Goal: Use online tool/utility: Utilize a website feature to perform a specific function

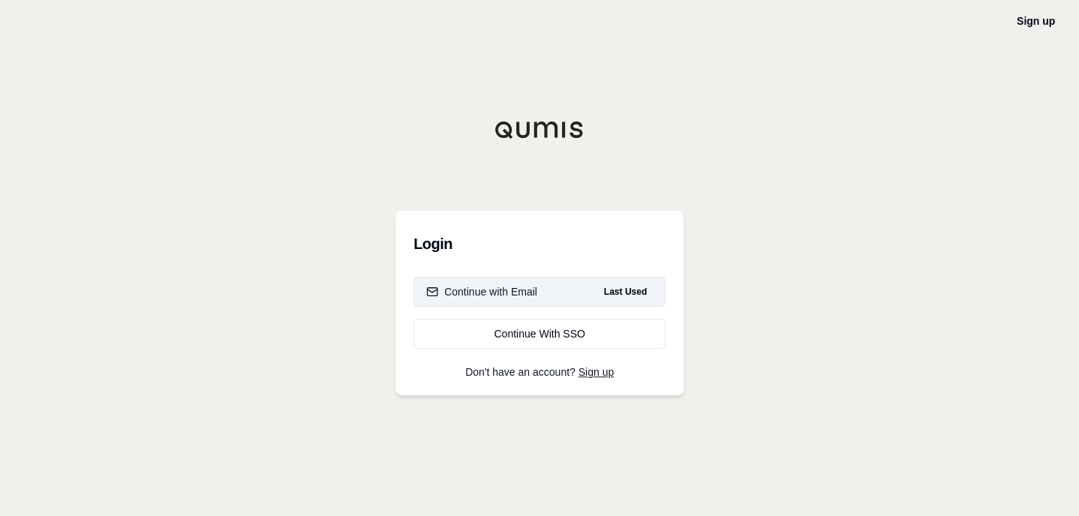
click at [582, 289] on button "Continue with Email Last Used" at bounding box center [540, 292] width 252 height 30
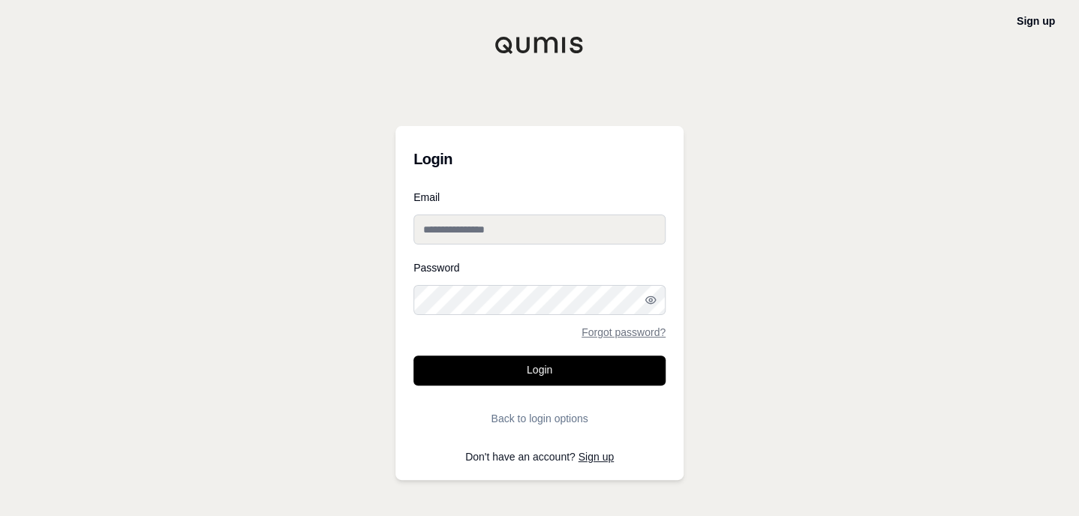
click at [522, 233] on input "Email" at bounding box center [540, 230] width 252 height 30
type input "**********"
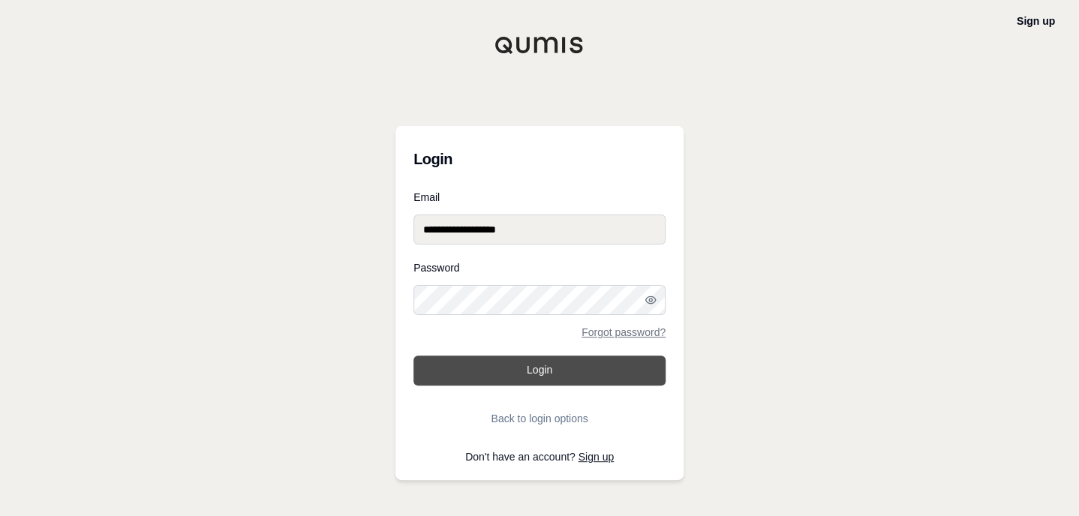
click at [572, 381] on button "Login" at bounding box center [540, 371] width 252 height 30
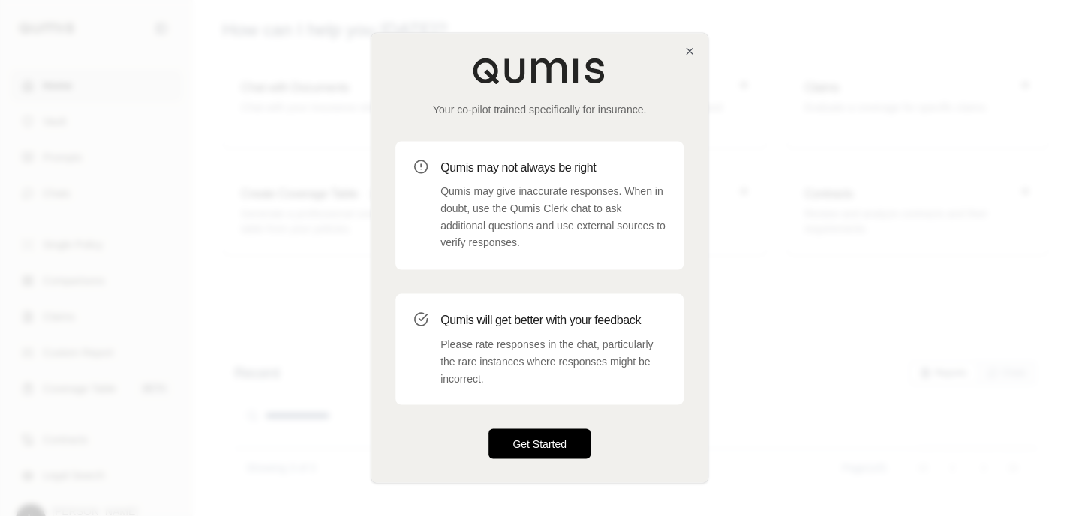
click at [543, 441] on button "Get Started" at bounding box center [540, 444] width 102 height 30
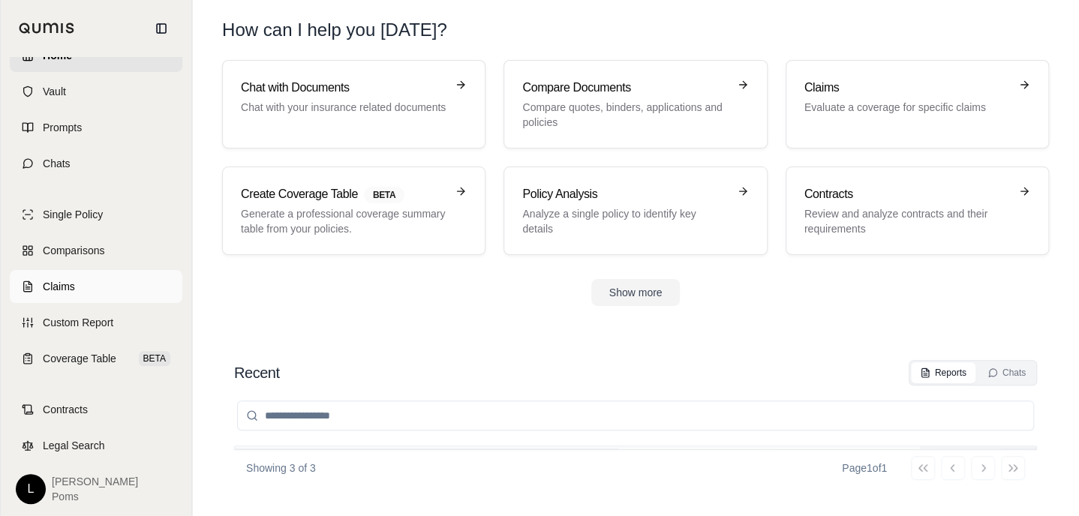
scroll to position [29, 0]
click at [82, 354] on span "Coverage Table" at bounding box center [80, 359] width 74 height 15
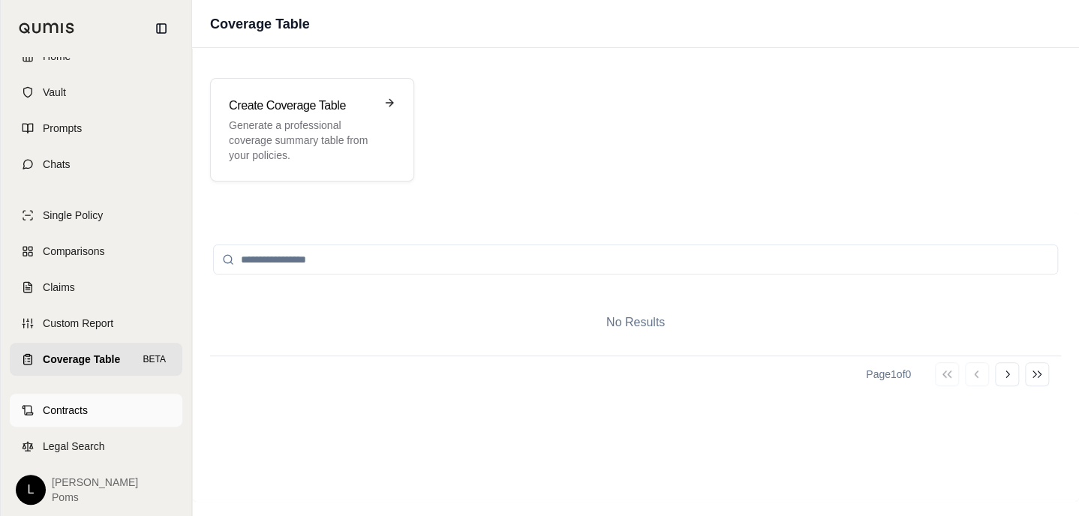
click at [86, 413] on link "Contracts" at bounding box center [96, 410] width 173 height 33
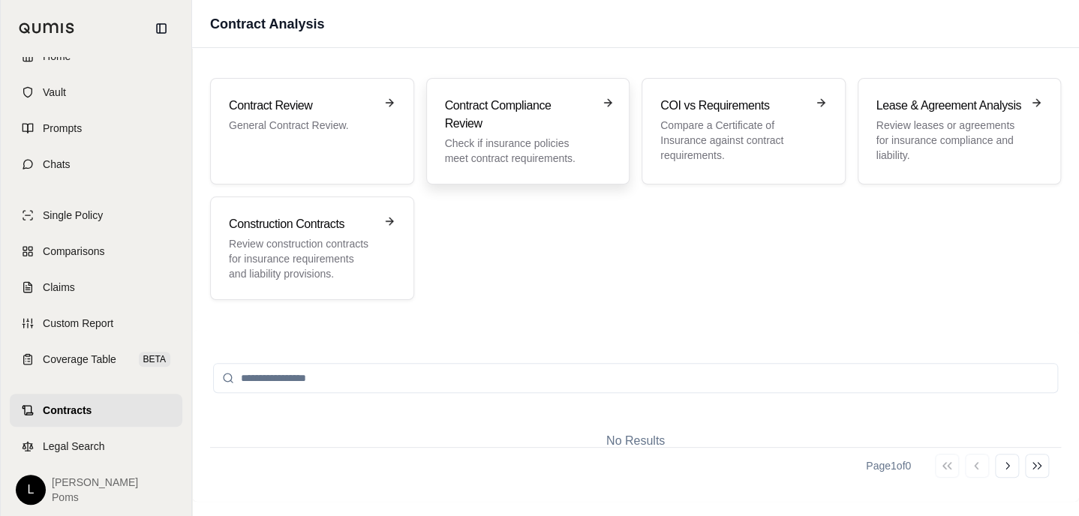
click at [511, 116] on h3 "Contract Compliance Review" at bounding box center [518, 115] width 146 height 36
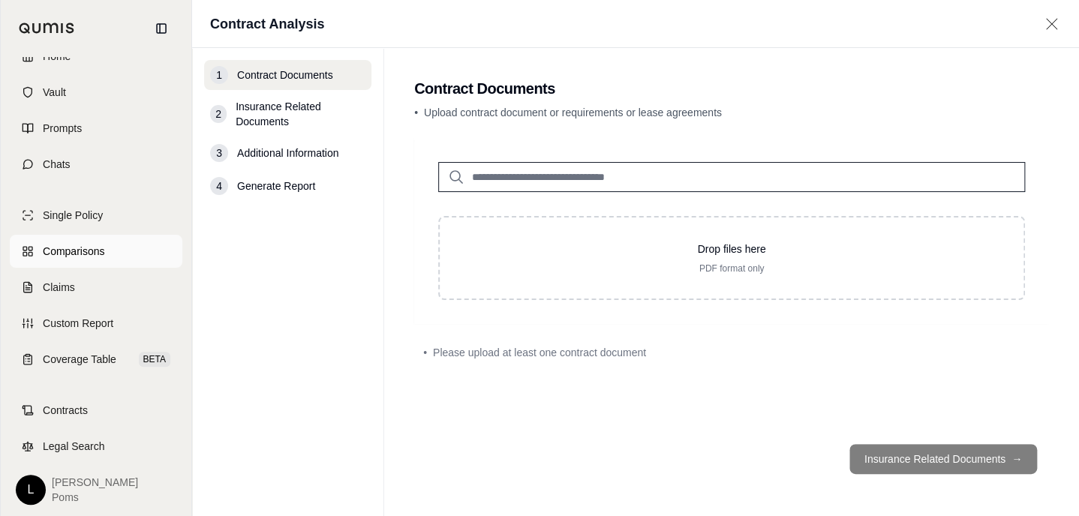
click at [77, 247] on span "Comparisons" at bounding box center [74, 251] width 62 height 15
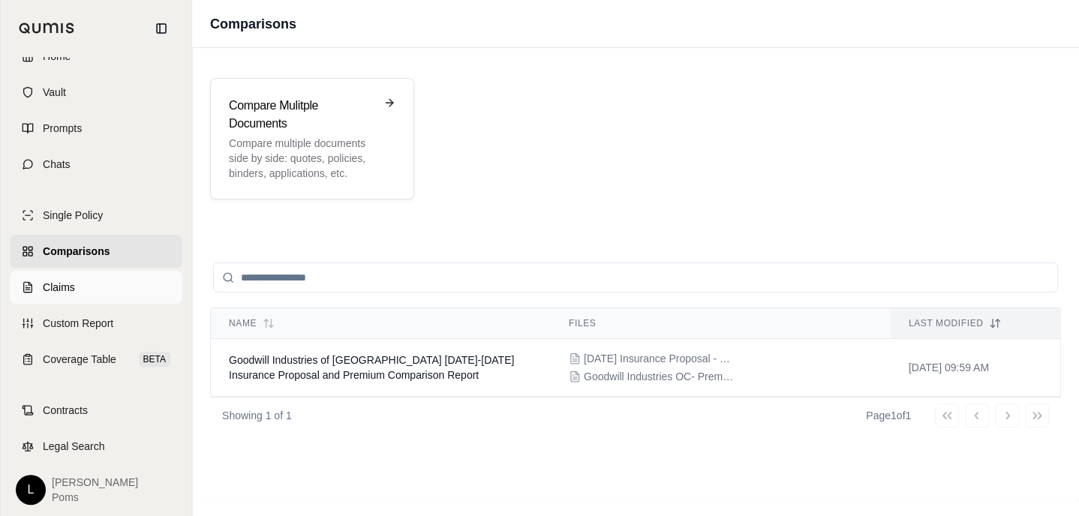
click at [66, 296] on link "Claims" at bounding box center [96, 287] width 173 height 33
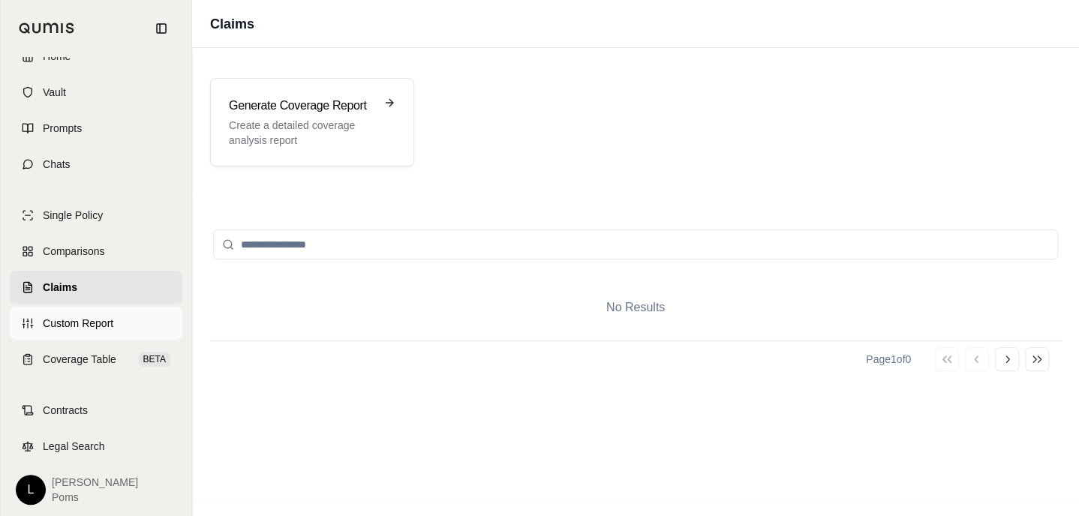
click at [70, 329] on span "Custom Report" at bounding box center [78, 323] width 71 height 15
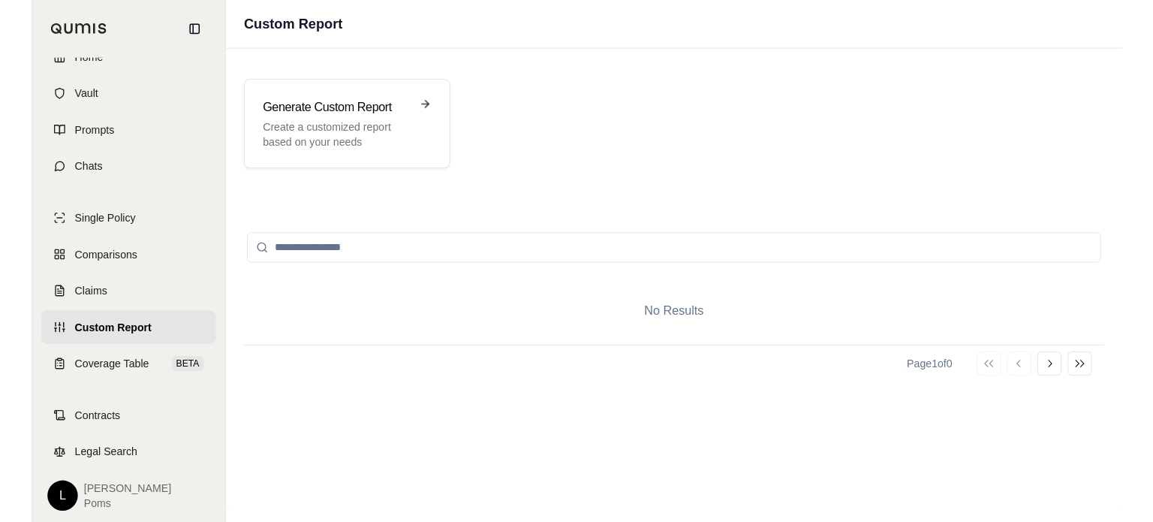
scroll to position [30, 0]
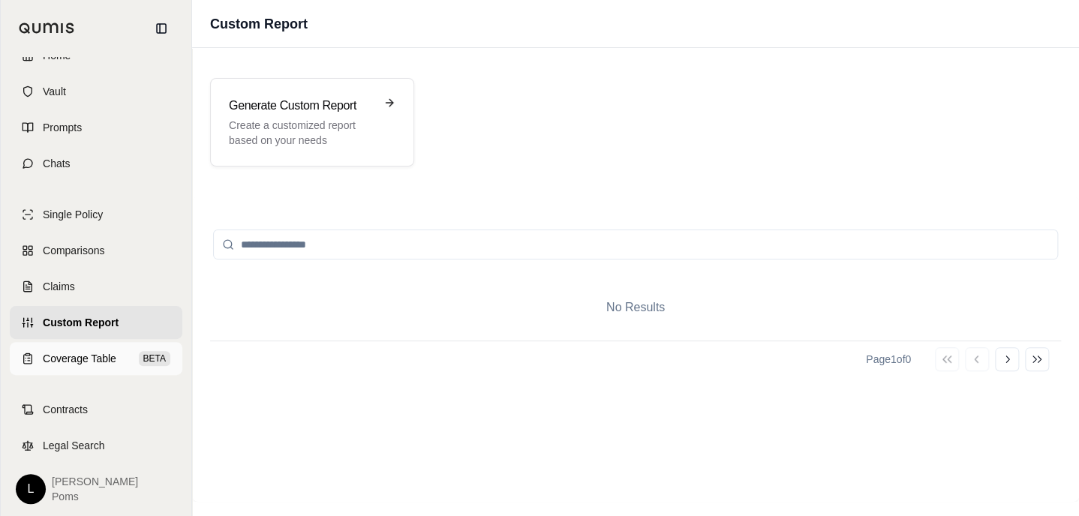
click at [64, 356] on span "Coverage Table" at bounding box center [80, 358] width 74 height 15
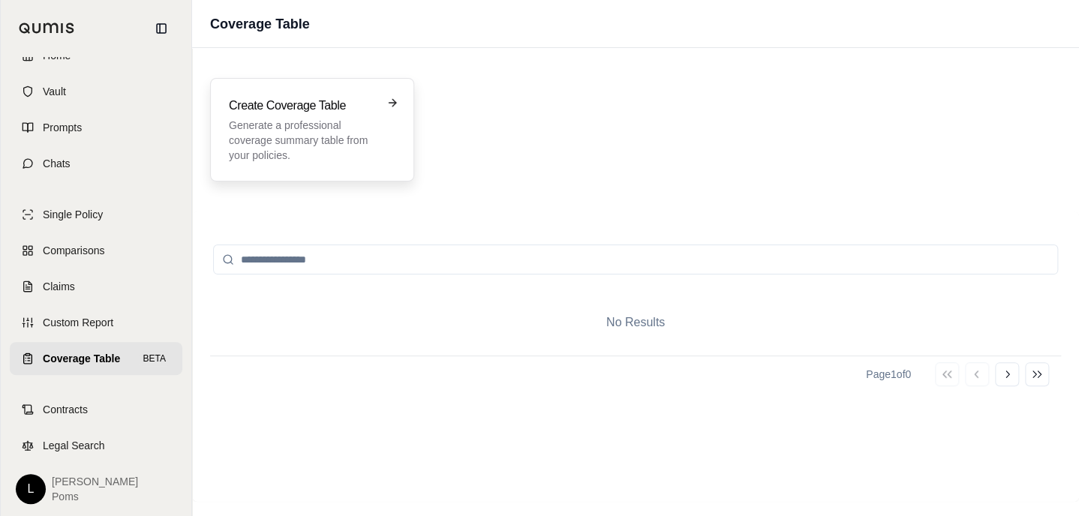
click at [299, 129] on p "Generate a professional coverage summary table from your policies." at bounding box center [302, 140] width 146 height 45
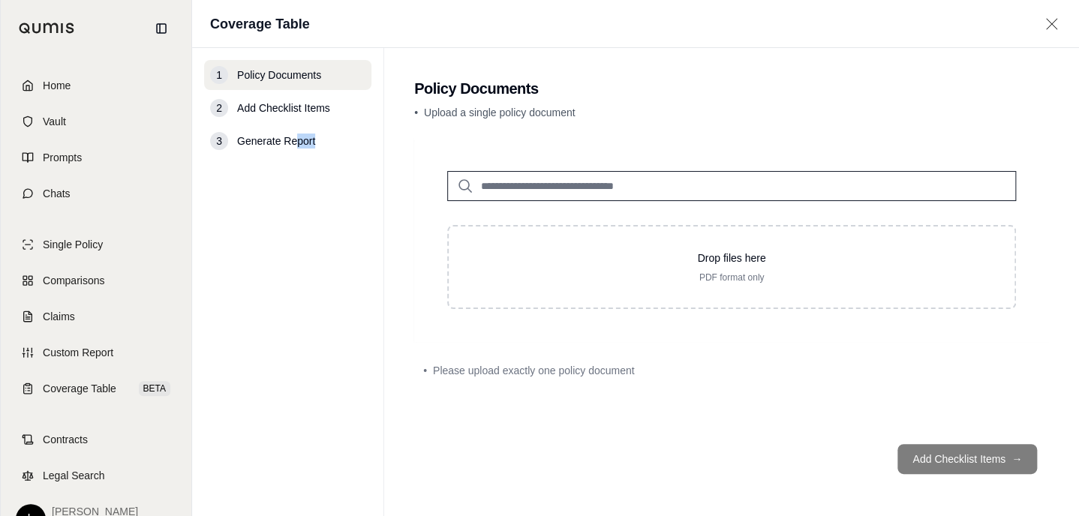
drag, startPoint x: 299, startPoint y: 129, endPoint x: 405, endPoint y: 242, distance: 155.1
click at [405, 242] on div "1 Policy Documents 2 Add Checklist Items 3 Generate Report Policy Documents • U…" at bounding box center [635, 282] width 887 height 468
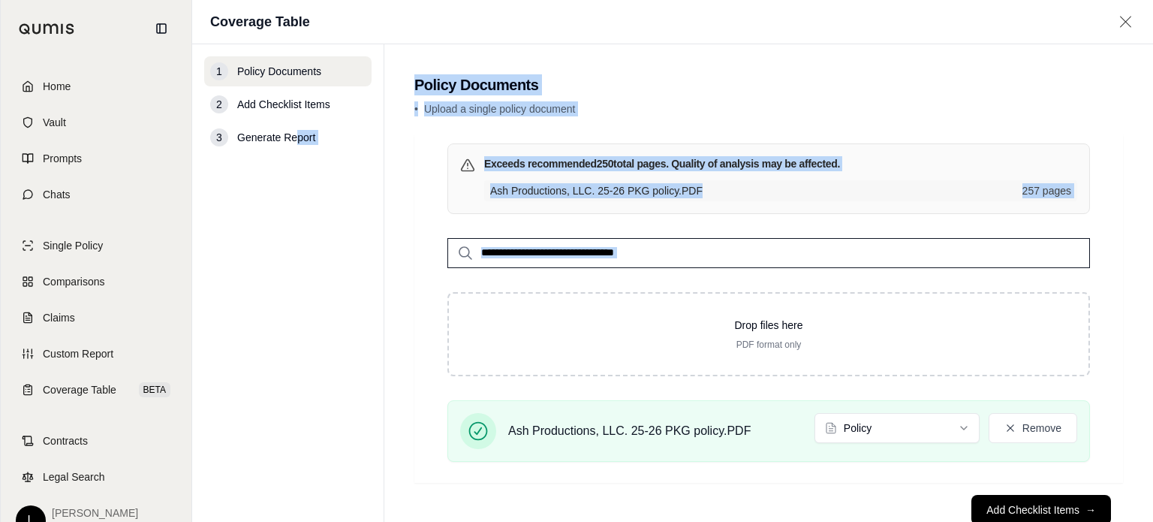
click at [892, 86] on h2 "Policy Documents" at bounding box center [768, 84] width 709 height 21
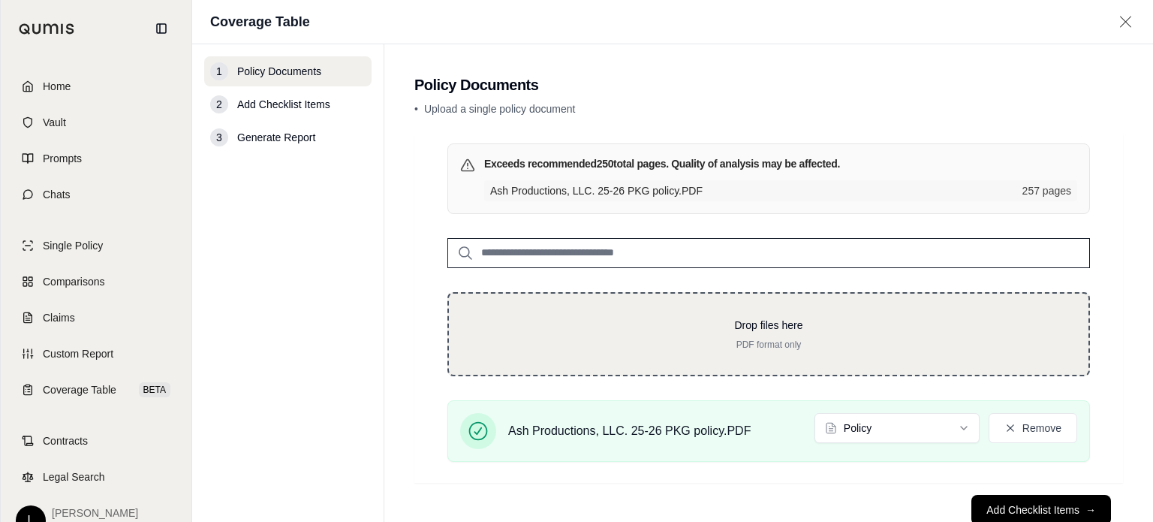
click at [890, 343] on p "PDF format only" at bounding box center [768, 344] width 591 height 12
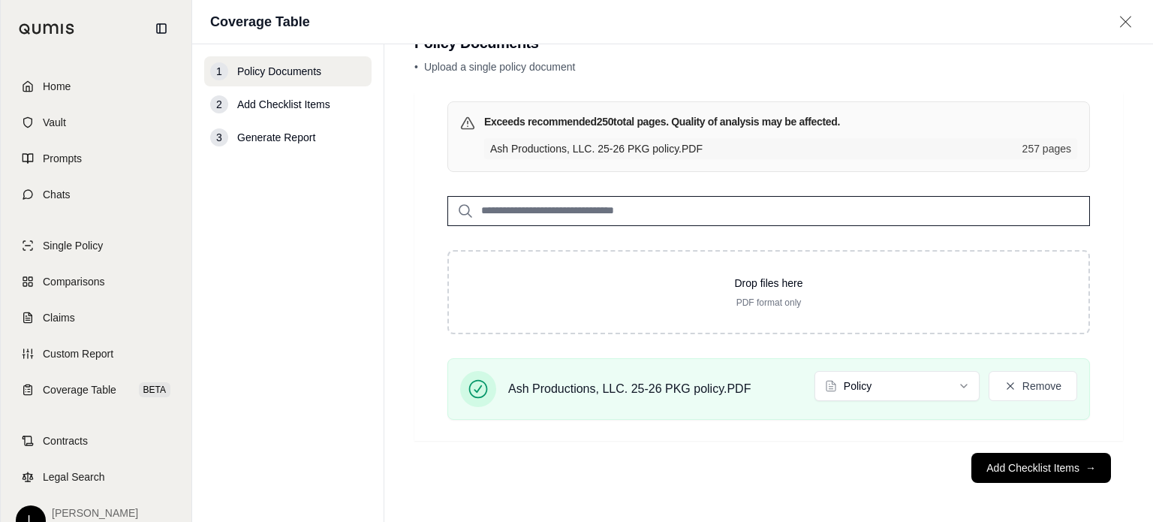
scroll to position [43, 0]
click at [982, 458] on button "Add Checklist Items →" at bounding box center [1041, 467] width 140 height 30
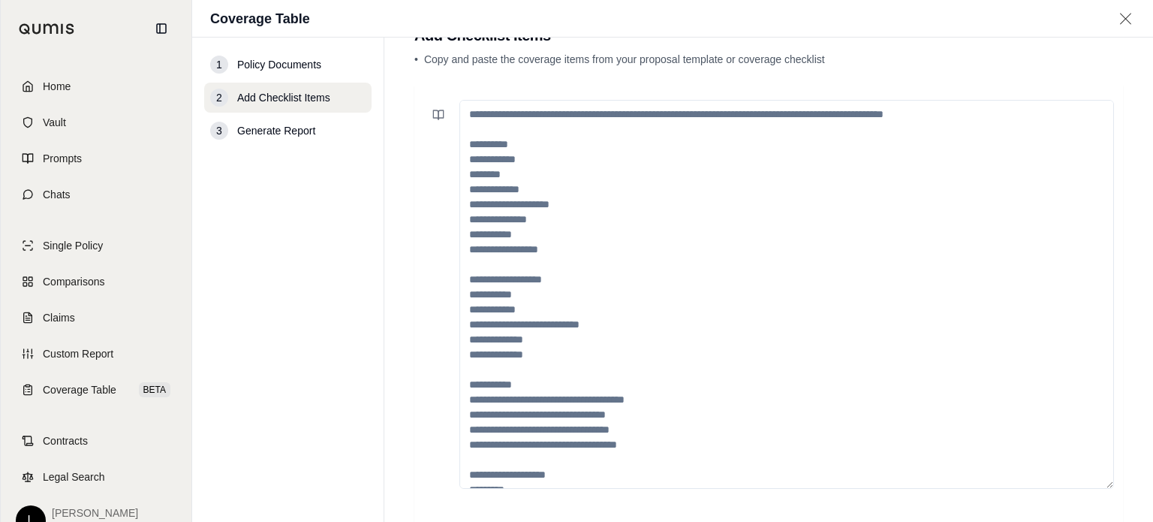
click at [535, 146] on textarea at bounding box center [786, 294] width 654 height 389
paste textarea "**********"
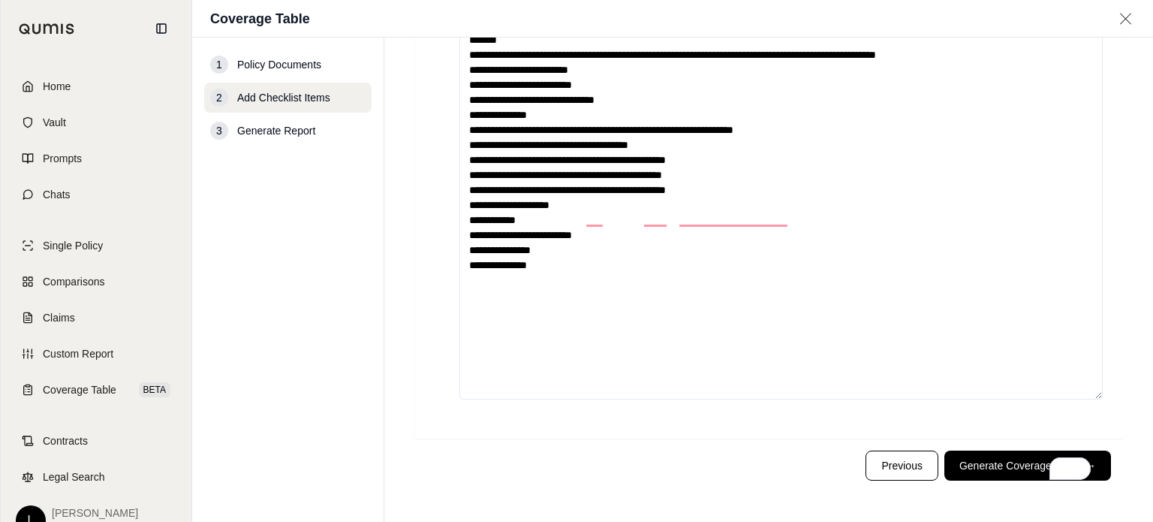
scroll to position [132, 0]
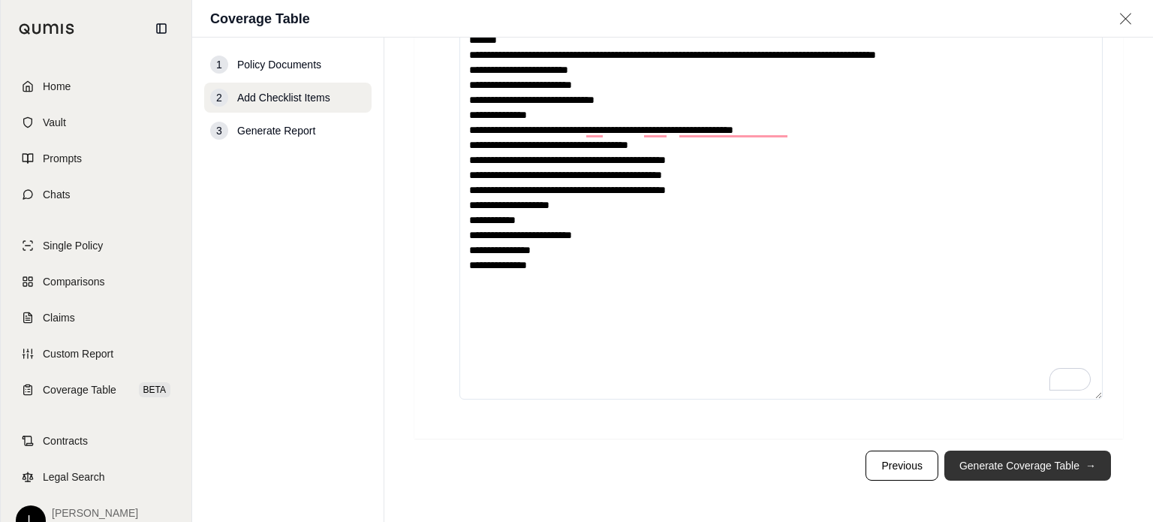
type textarea "**********"
click at [1042, 458] on button "Generate Coverage Table →" at bounding box center [1027, 465] width 167 height 30
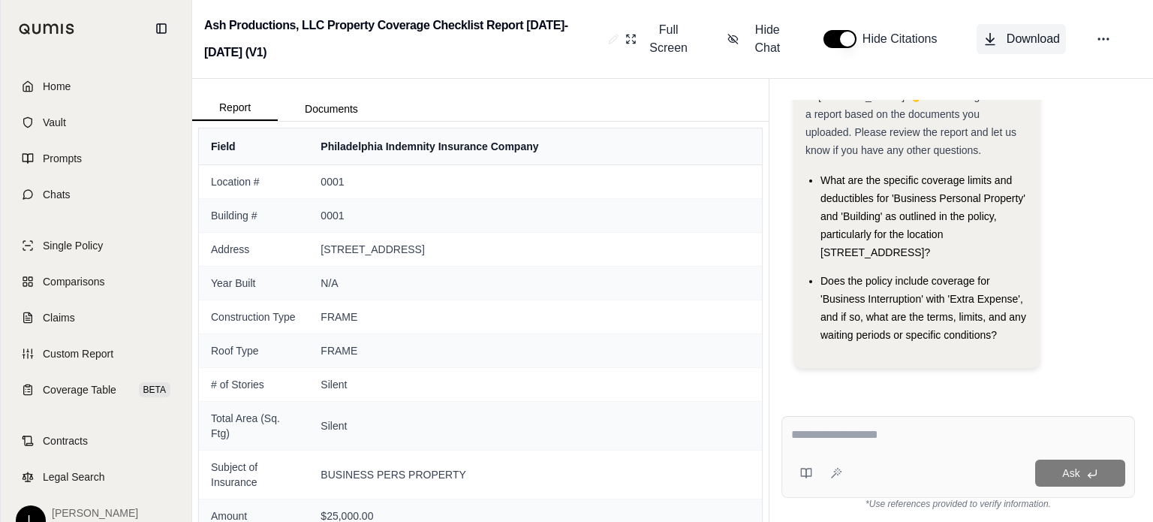
click at [1017, 27] on button "Download" at bounding box center [1020, 39] width 89 height 30
click at [518, 41] on h2 "Ash Productions, LLC Property Coverage Checklist Report [DATE]-[DATE] (V1)" at bounding box center [403, 39] width 398 height 54
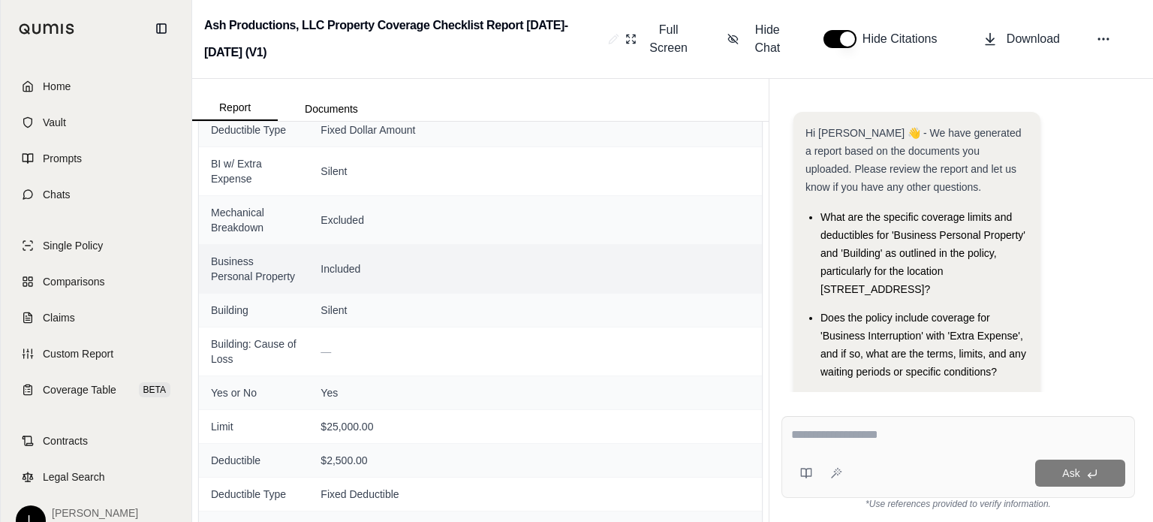
scroll to position [590, 0]
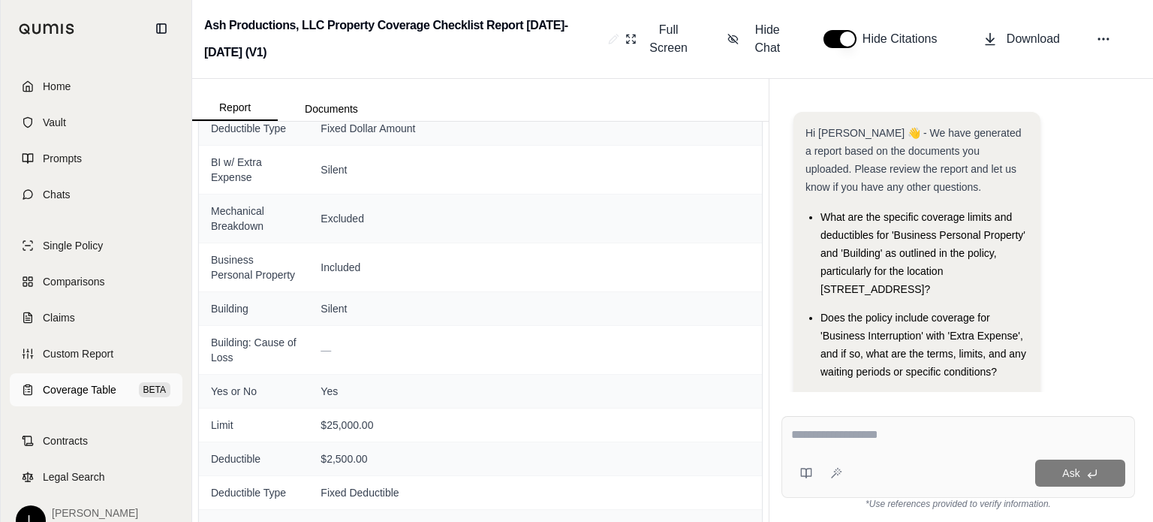
click at [104, 392] on span "Coverage Table" at bounding box center [80, 389] width 74 height 15
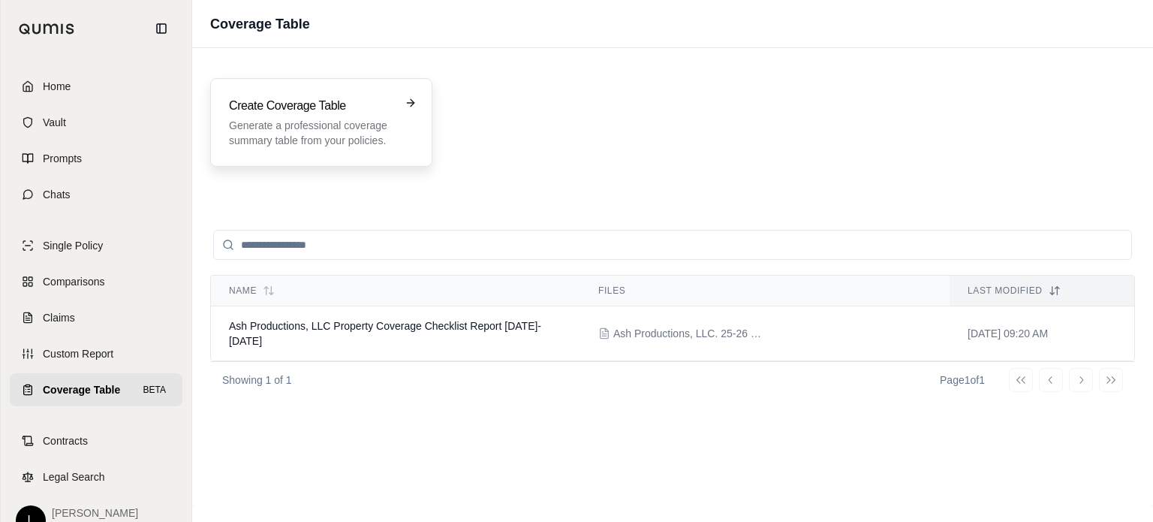
click at [416, 116] on div "Create Coverage Table Generate a professional coverage summary table from your …" at bounding box center [321, 122] width 222 height 89
